Goal: Transaction & Acquisition: Purchase product/service

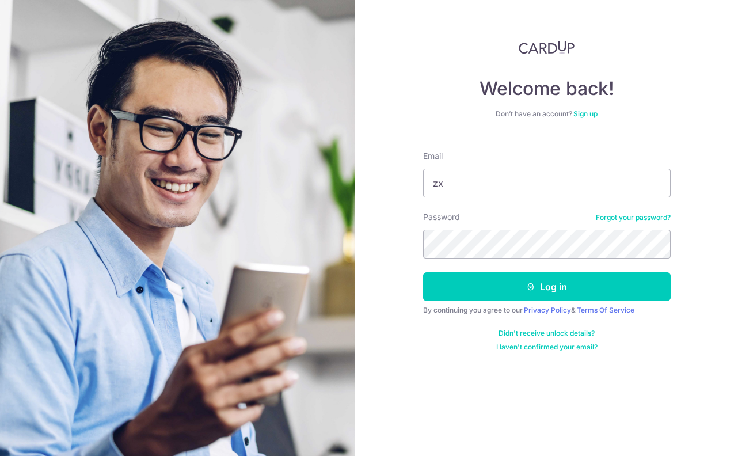
type input "[EMAIL_ADDRESS][DOMAIN_NAME]"
click at [423, 272] on button "Log in" at bounding box center [546, 286] width 247 height 29
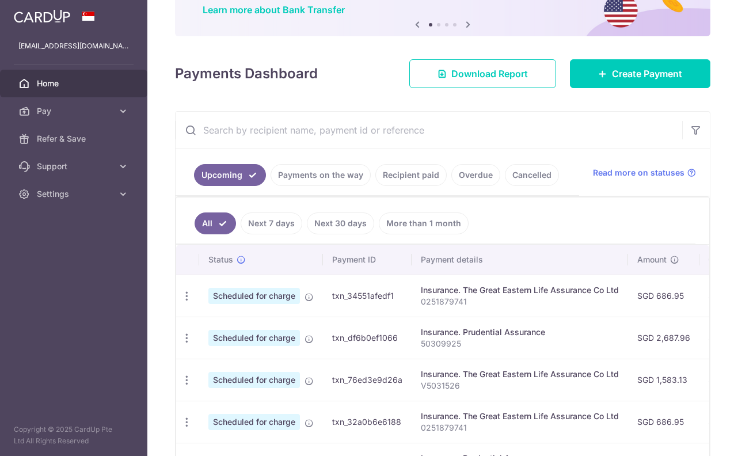
scroll to position [115, 0]
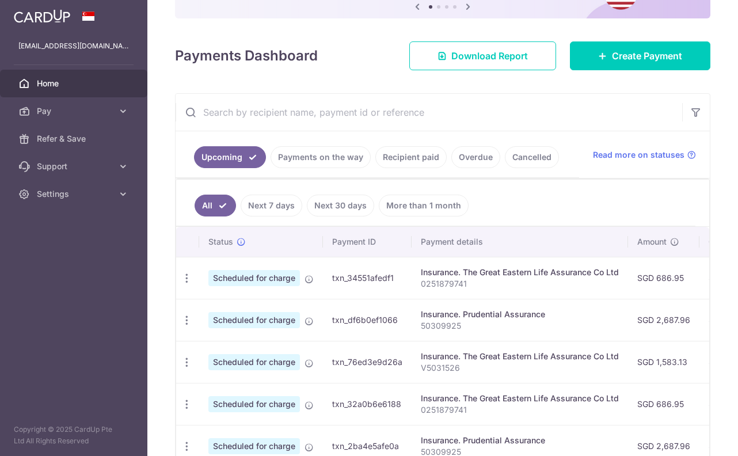
click at [390, 150] on link "Recipient paid" at bounding box center [410, 157] width 71 height 22
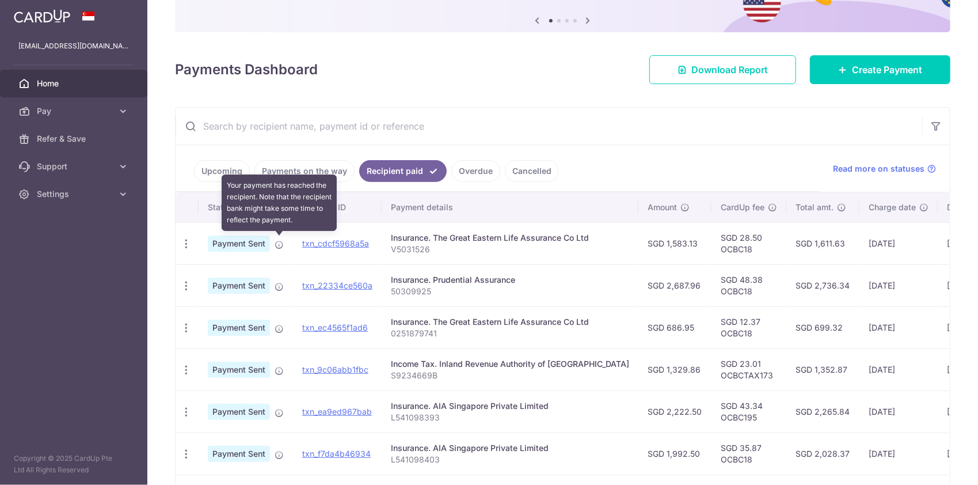
click at [279, 243] on icon at bounding box center [279, 244] width 9 height 9
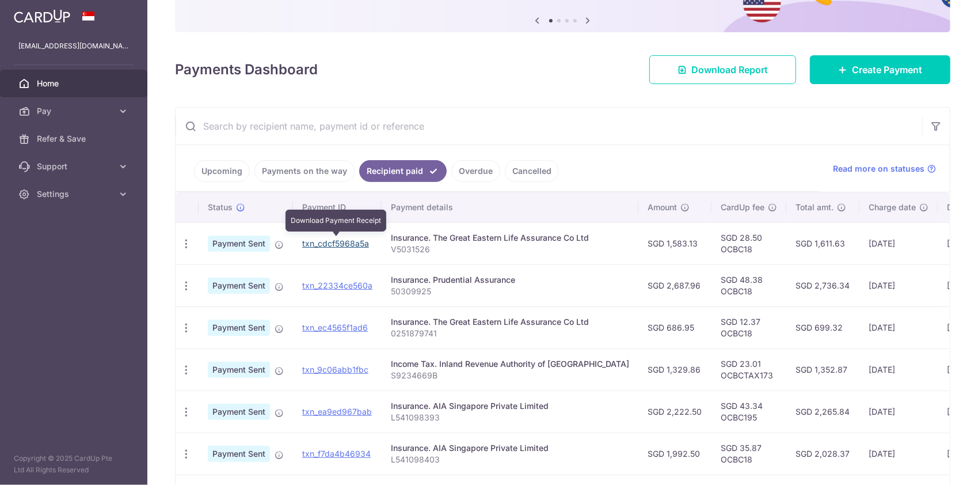
click at [359, 239] on link "txn_cdcf5968a5a" at bounding box center [335, 243] width 67 height 10
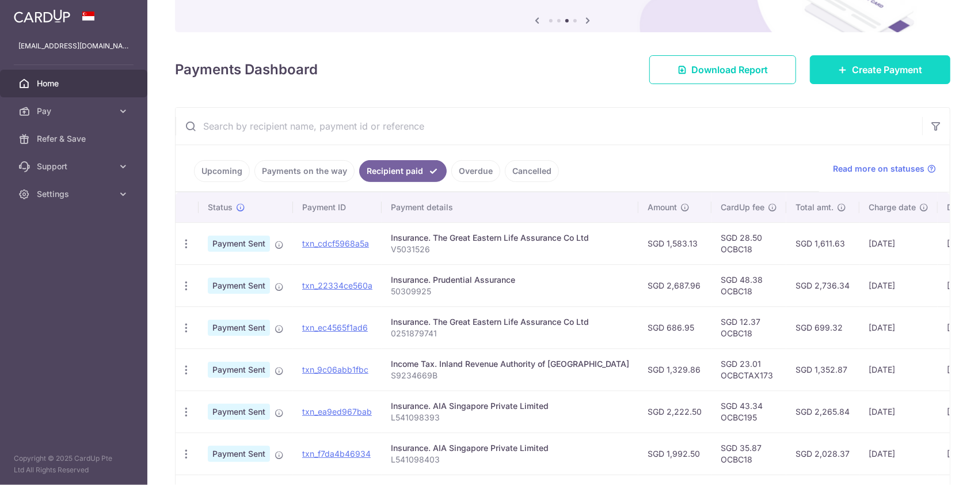
click at [737, 64] on span "Create Payment" at bounding box center [887, 70] width 70 height 14
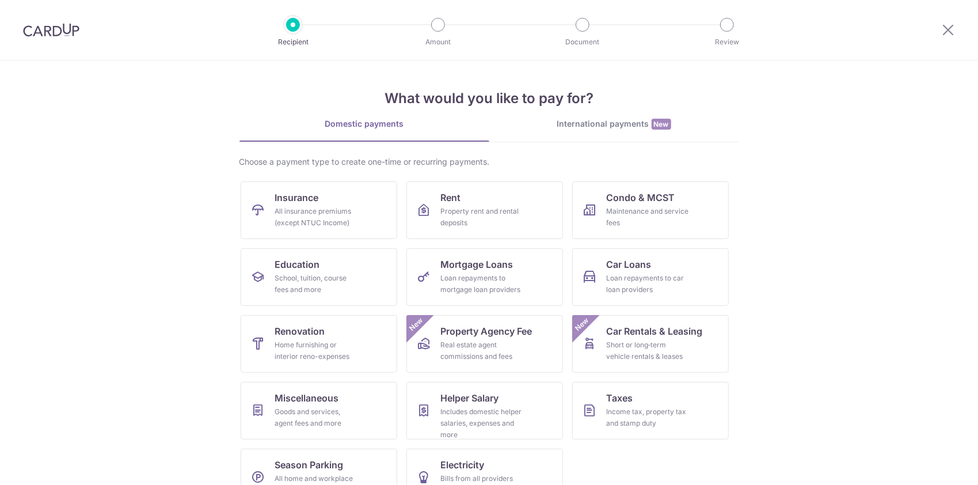
scroll to position [30, 0]
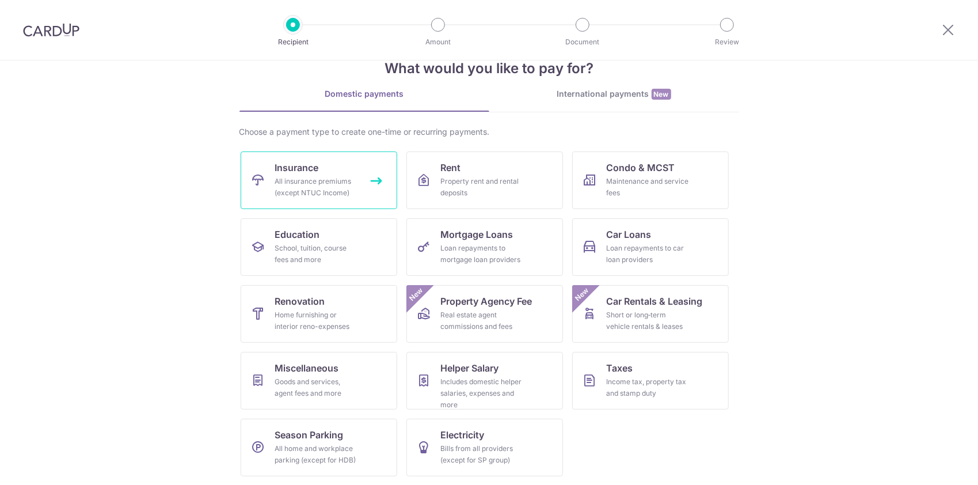
click at [328, 184] on div "All insurance premiums (except NTUC Income)" at bounding box center [316, 187] width 83 height 23
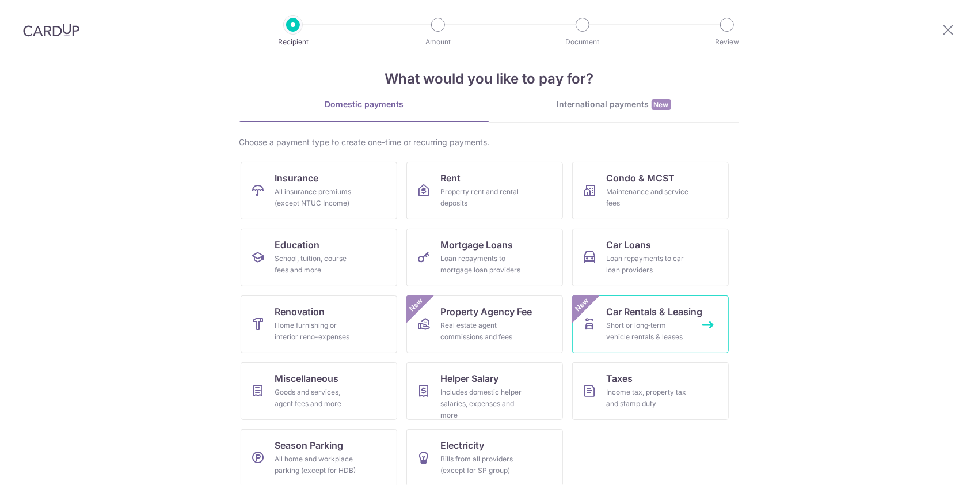
scroll to position [30, 0]
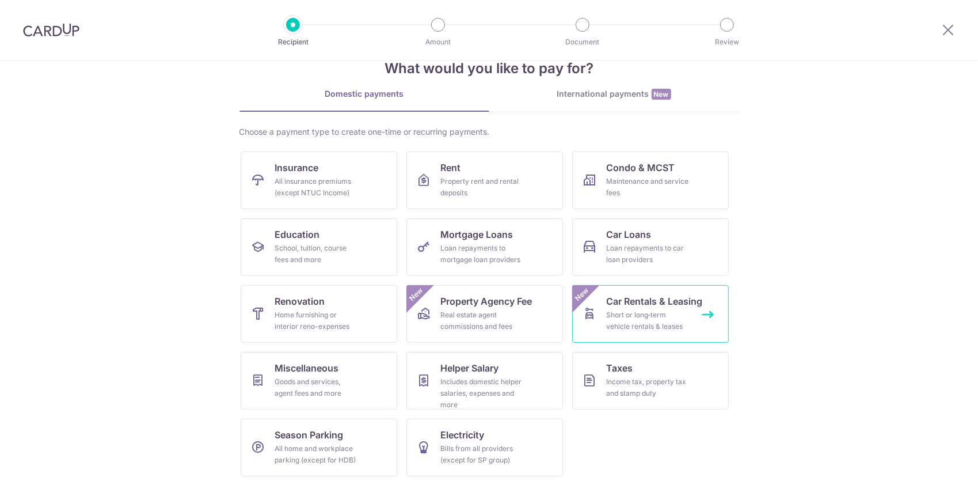
click at [665, 315] on div "Short or long‑term vehicle rentals & leases" at bounding box center [648, 320] width 83 height 23
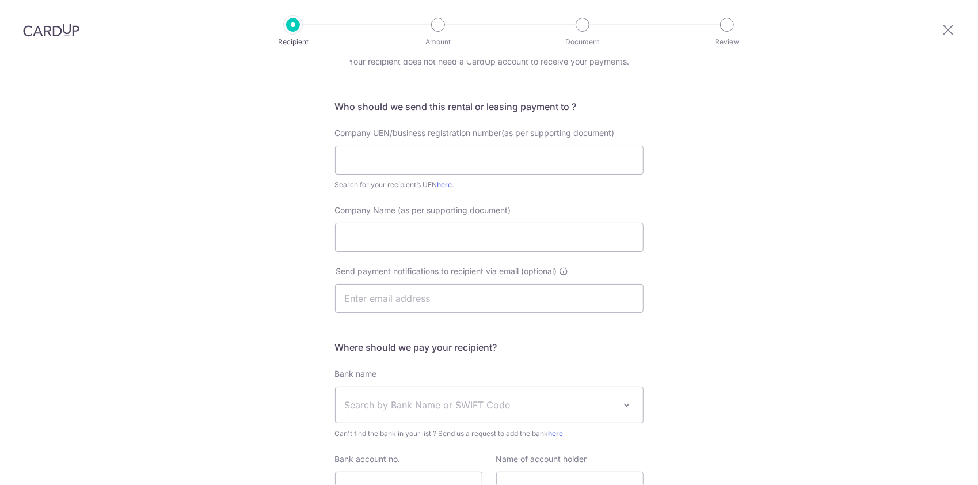
scroll to position [165, 0]
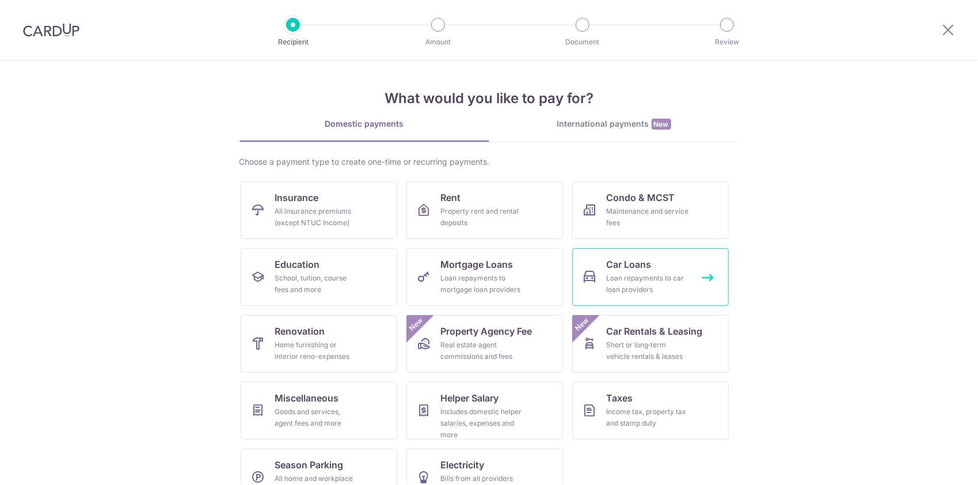
scroll to position [30, 0]
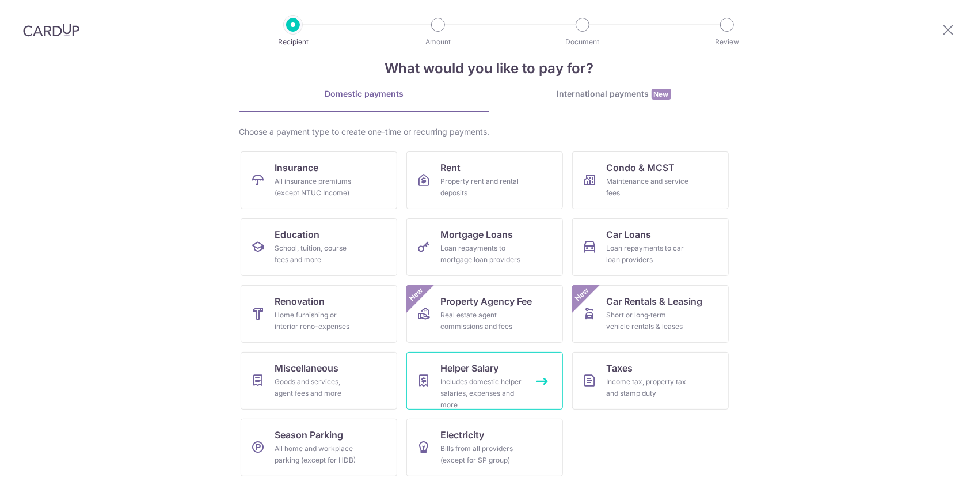
click at [463, 388] on div "Includes domestic helper salaries, expenses and more" at bounding box center [482, 393] width 83 height 35
